Goal: Navigation & Orientation: Go to known website

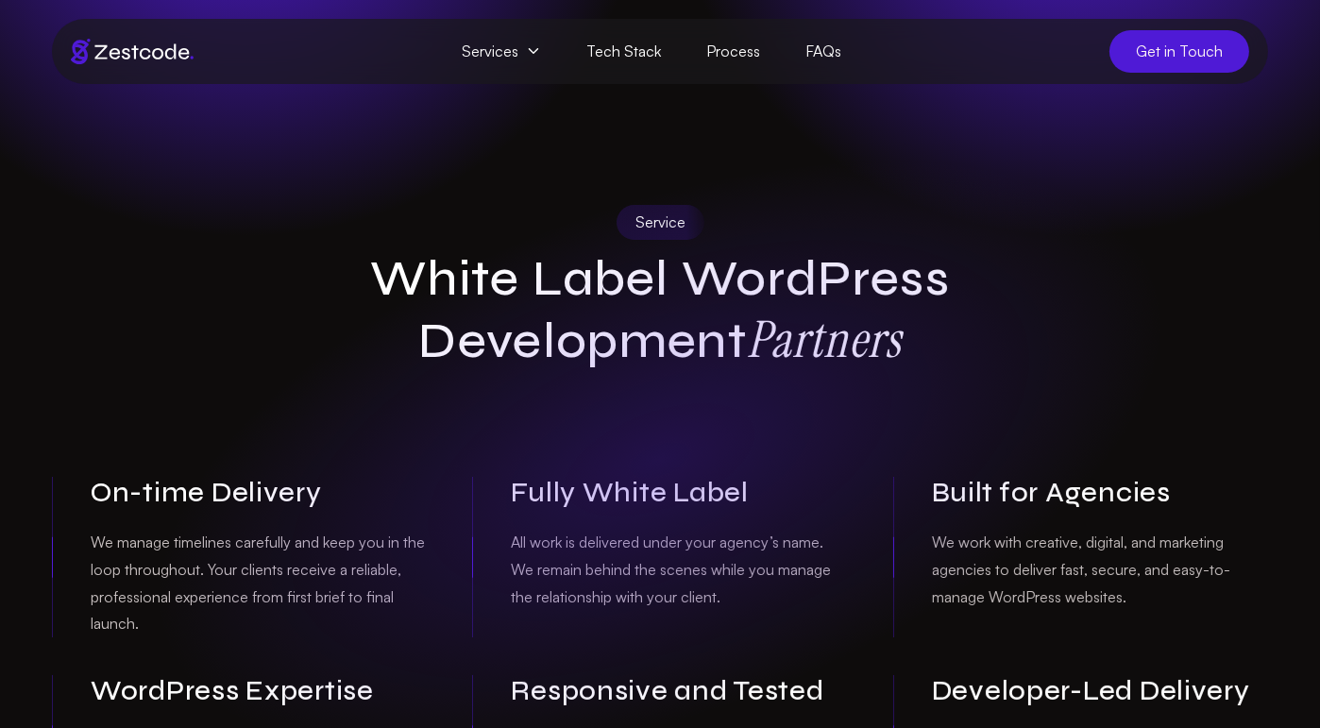
click at [162, 54] on img at bounding box center [132, 51] width 123 height 25
